Goal: Contribute content

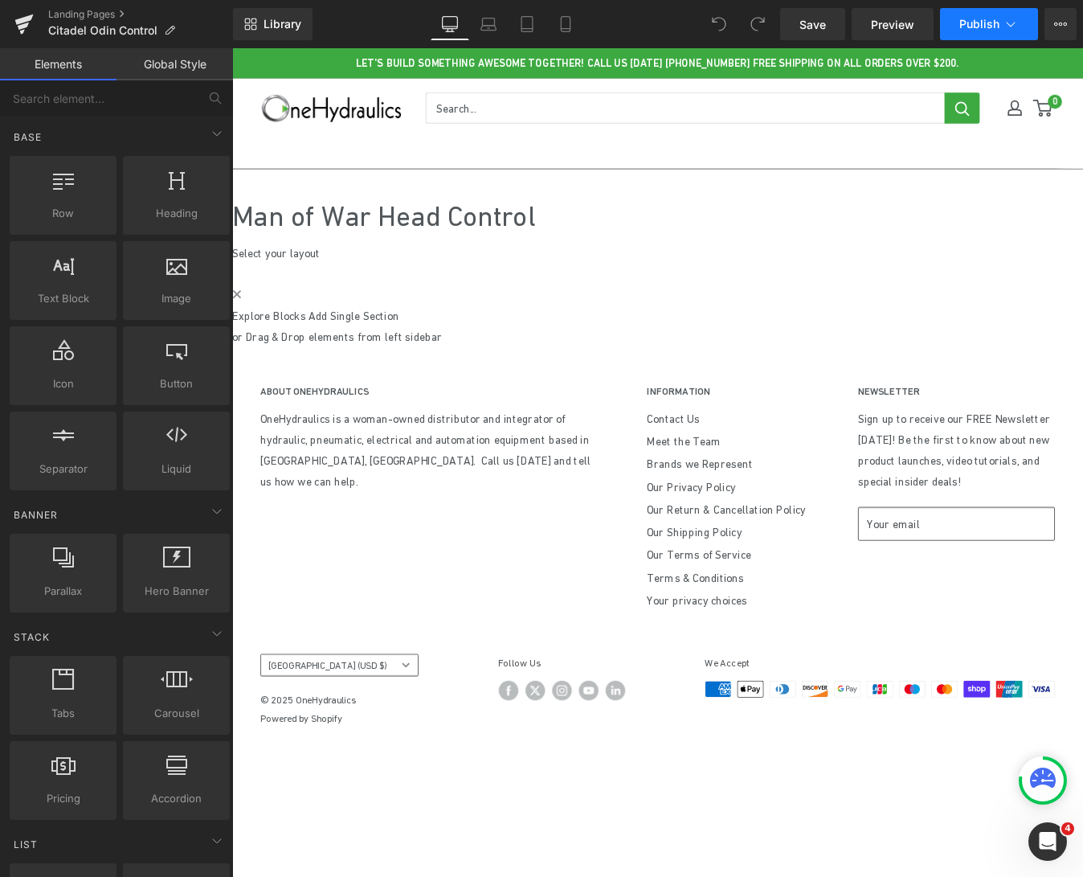
click at [1016, 25] on icon at bounding box center [1011, 24] width 16 height 16
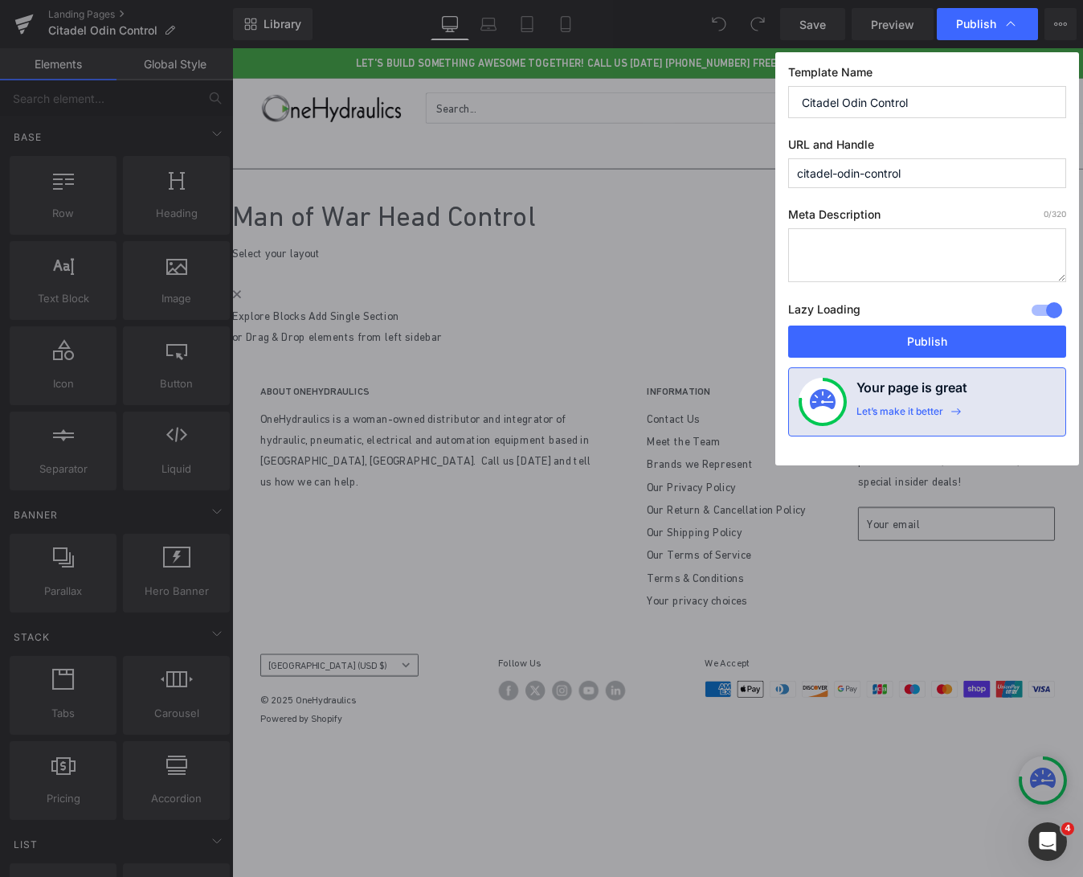
click at [862, 174] on input "citadel-odin-control" at bounding box center [927, 173] width 278 height 30
click at [830, 176] on input "citadel-head-control" at bounding box center [927, 173] width 278 height 30
drag, startPoint x: 832, startPoint y: 174, endPoint x: 786, endPoint y: 173, distance: 45.8
click at [786, 173] on div "Template Name Citadel Odin Control URL and Handle citadel-head-control Meta Des…" at bounding box center [927, 258] width 304 height 413
type input "manofwar-head-control"
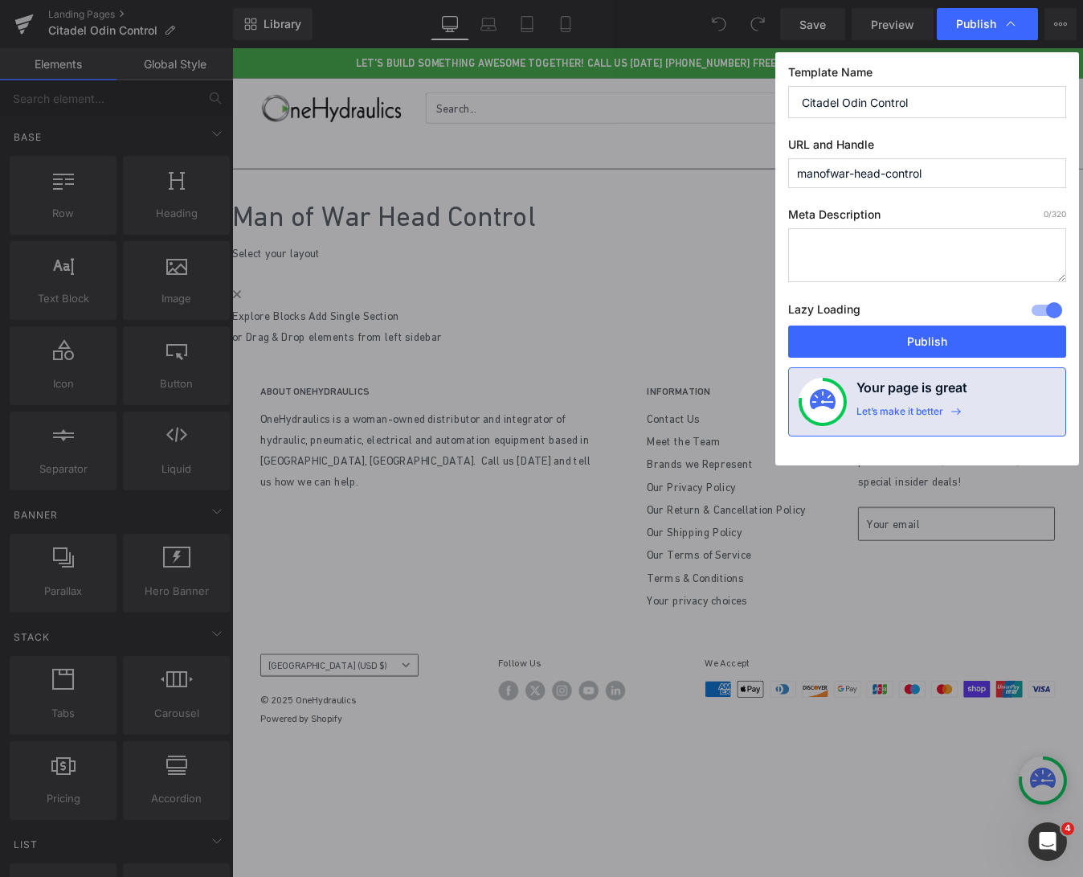
drag, startPoint x: 865, startPoint y: 102, endPoint x: 774, endPoint y: 104, distance: 90.8
click at [659, 566] on div "Publish Template Name Citadel Odin Control URL and Handle manofwar-head-control…" at bounding box center [566, 579] width 185 height 26
type input "Man of War Head Control"
click at [0, 0] on button "Publish" at bounding box center [0, 0] width 0 height 0
